Goal: Information Seeking & Learning: Learn about a topic

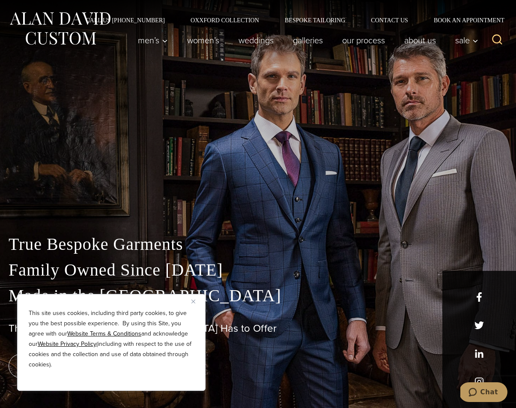
click at [233, 15] on div "Call Us (212) 227-4040 Oxxford Collection Bespoke Tailoring Contact Us Book an …" at bounding box center [258, 11] width 516 height 23
click at [230, 18] on link "Oxxford Collection" at bounding box center [225, 20] width 94 height 6
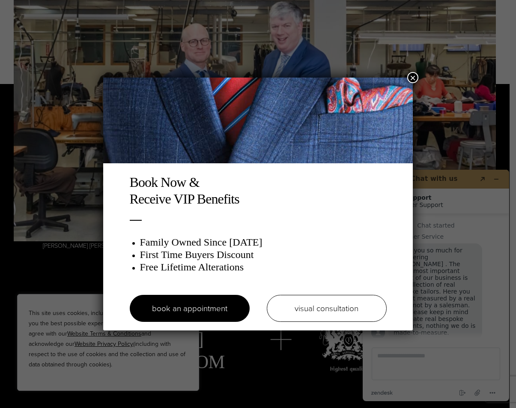
click at [419, 77] on div "Book Now & Receive VIP Benefits Family Owned Since [DATE] First Time Buyers Dis…" at bounding box center [258, 204] width 516 height 408
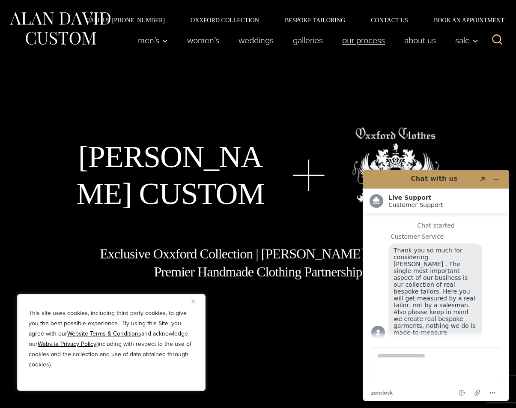
click at [344, 41] on link "Our Process" at bounding box center [364, 40] width 62 height 17
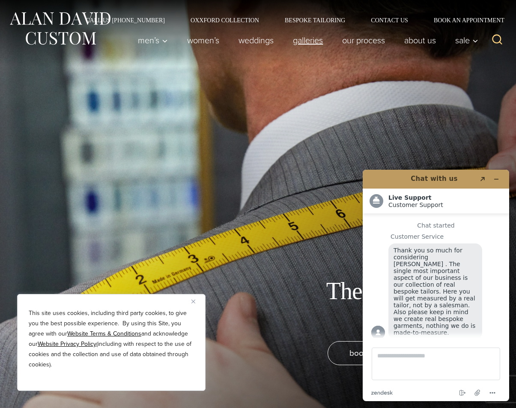
click at [312, 43] on link "Galleries" at bounding box center [308, 40] width 49 height 17
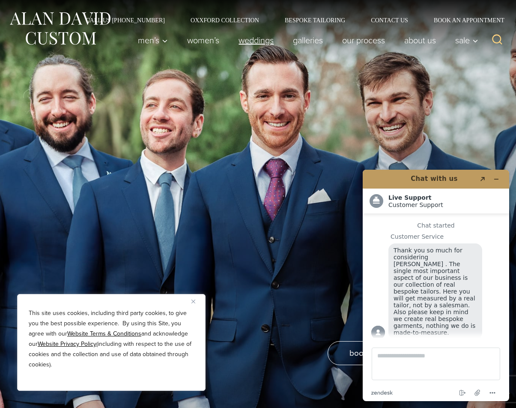
click at [255, 37] on link "weddings" at bounding box center [256, 40] width 54 height 17
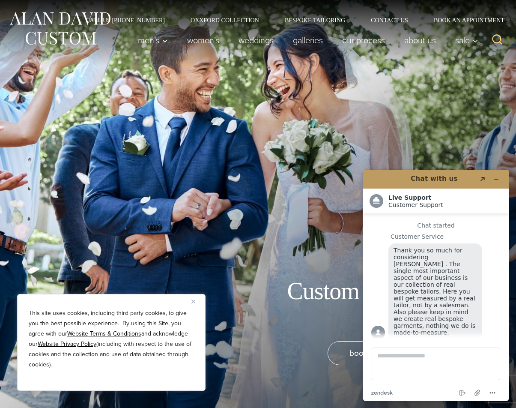
click at [192, 300] on img "Close" at bounding box center [194, 302] width 4 height 4
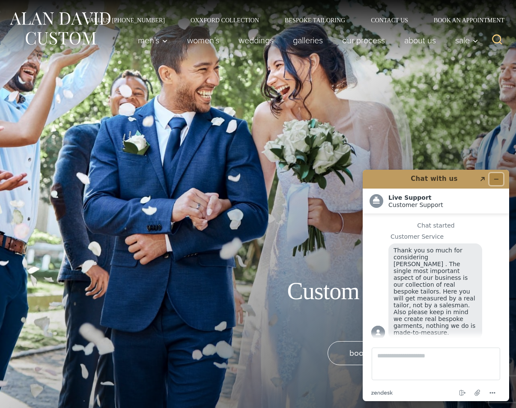
click at [498, 179] on icon "Minimize widget" at bounding box center [497, 179] width 4 height 0
